Goal: Navigation & Orientation: Find specific page/section

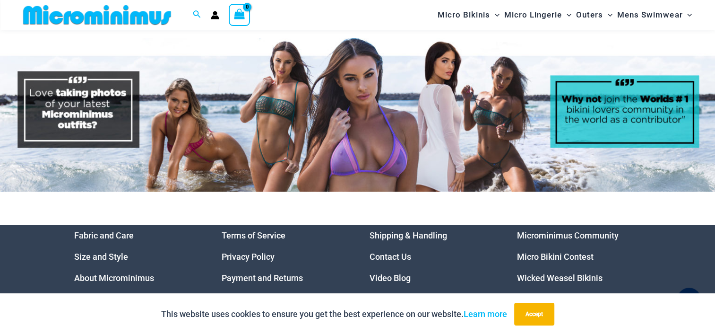
scroll to position [4520, 0]
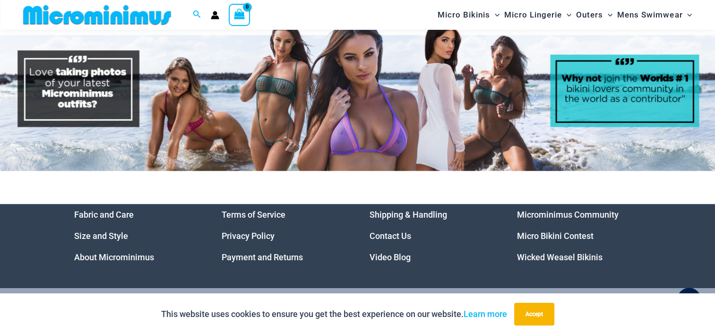
click at [401, 254] on li "Video Blog" at bounding box center [432, 256] width 124 height 21
click at [401, 252] on link "Video Blog" at bounding box center [390, 257] width 41 height 10
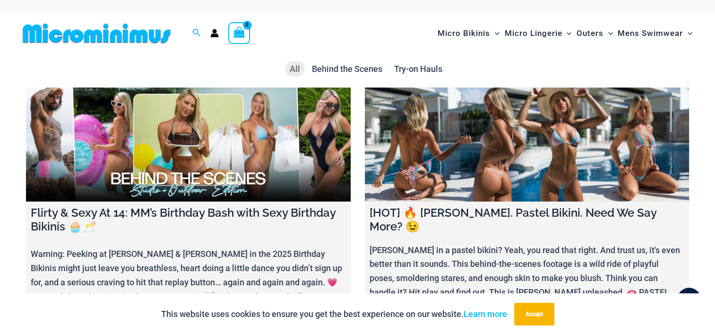
click at [203, 148] on link at bounding box center [188, 144] width 325 height 114
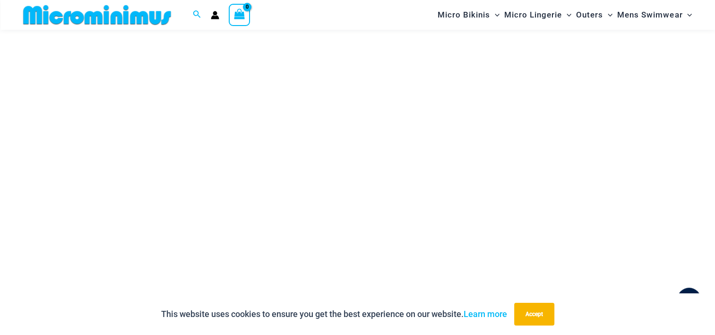
scroll to position [181, 0]
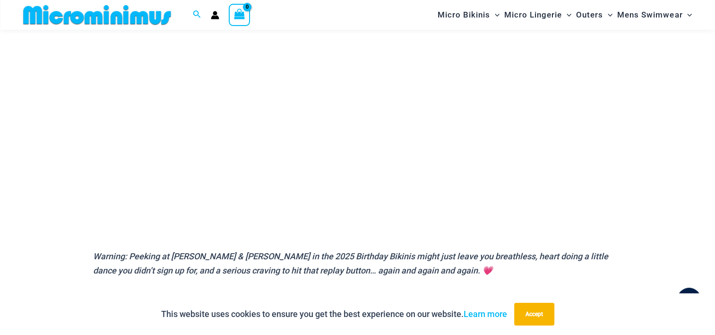
click at [116, 17] on img at bounding box center [97, 14] width 156 height 21
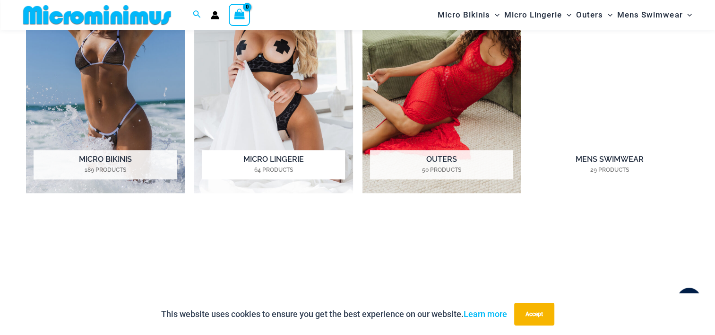
scroll to position [795, 0]
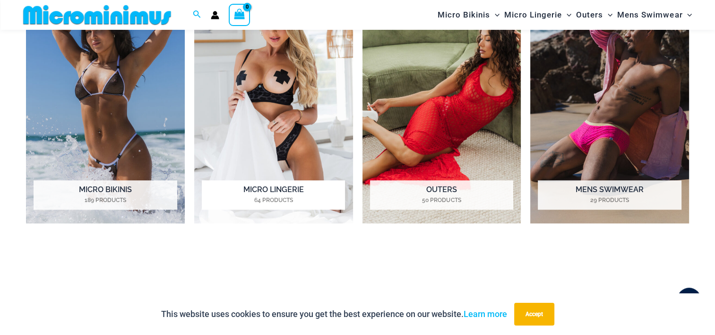
click at [317, 89] on img "Visit product category Micro Lingerie" at bounding box center [273, 100] width 159 height 245
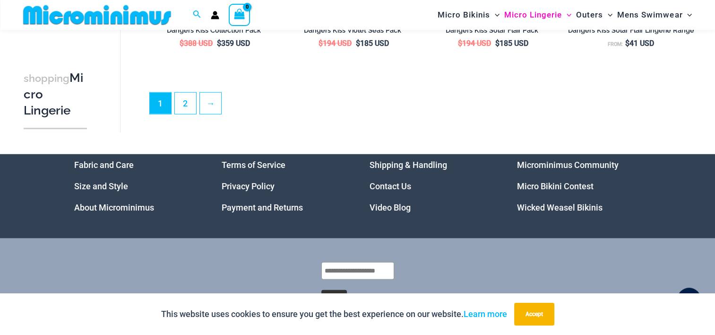
scroll to position [2403, 0]
